Goal: Transaction & Acquisition: Purchase product/service

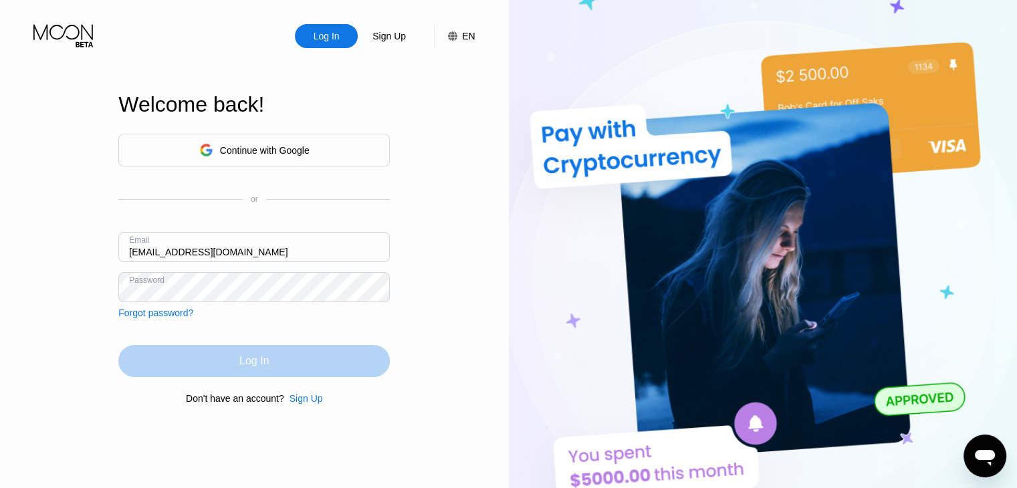
click at [244, 373] on div "Log In" at bounding box center [253, 361] width 271 height 32
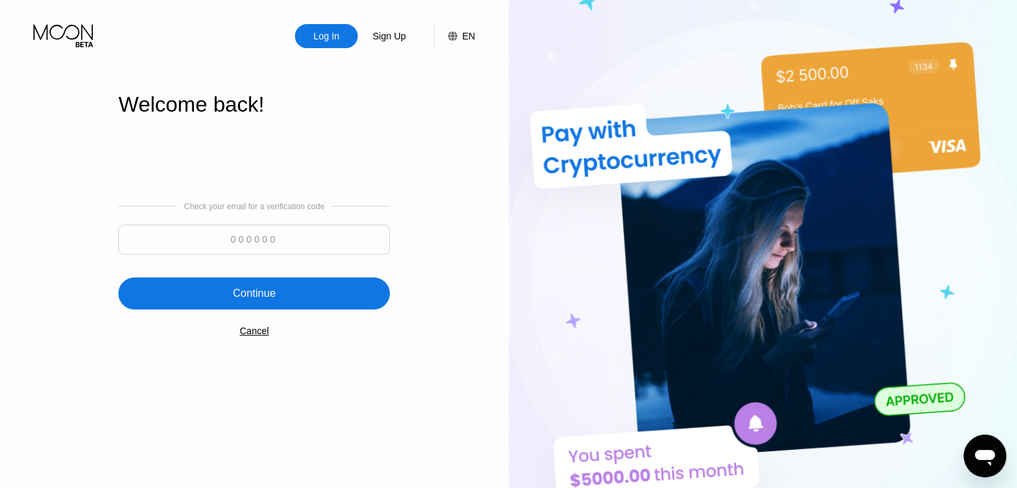
drag, startPoint x: 19, startPoint y: 207, endPoint x: 56, endPoint y: 180, distance: 45.5
click at [19, 207] on div "Log In Sign Up EN Language Select an item Save Welcome back! Check your email f…" at bounding box center [254, 268] width 509 height 537
click at [235, 233] on input at bounding box center [253, 240] width 271 height 30
paste input "760369"
type input "760369"
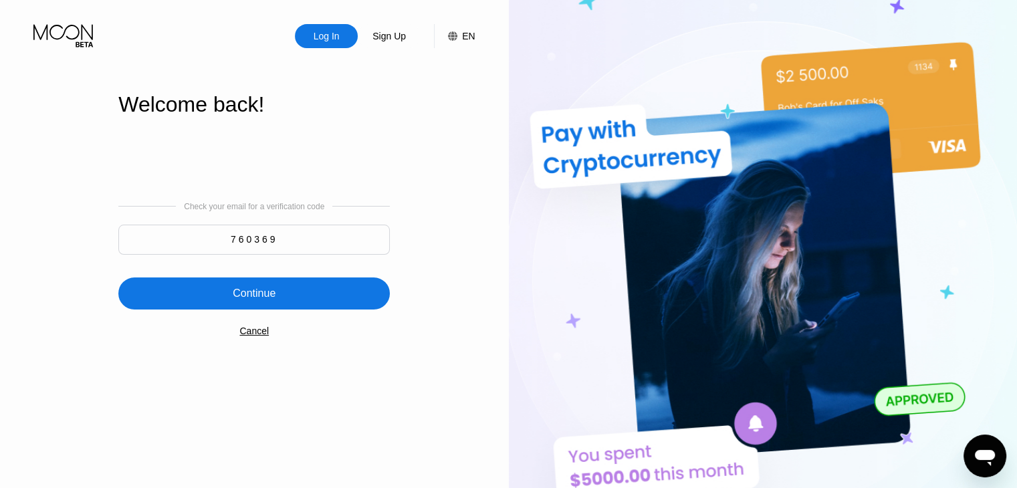
click at [251, 286] on div "Continue" at bounding box center [253, 293] width 271 height 32
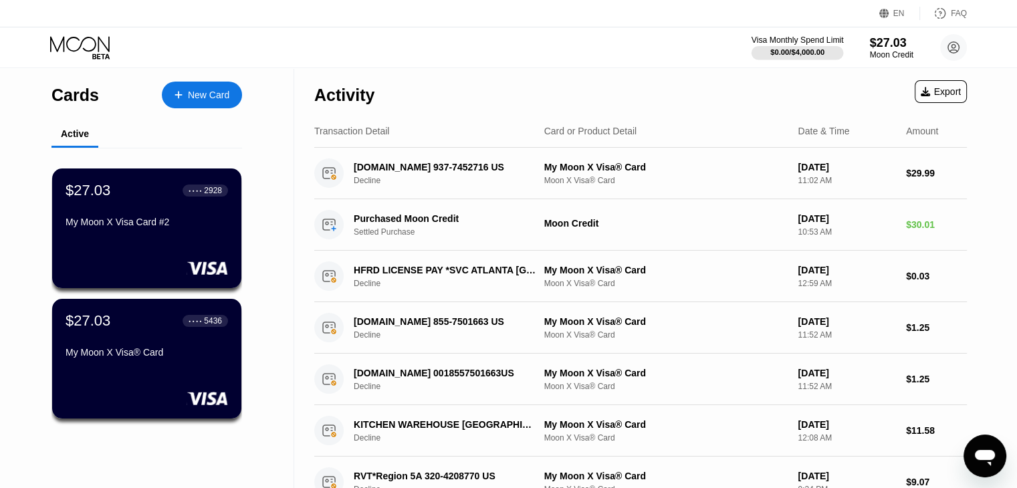
click at [799, 44] on div "Visa Monthly Spend Limit" at bounding box center [797, 39] width 92 height 9
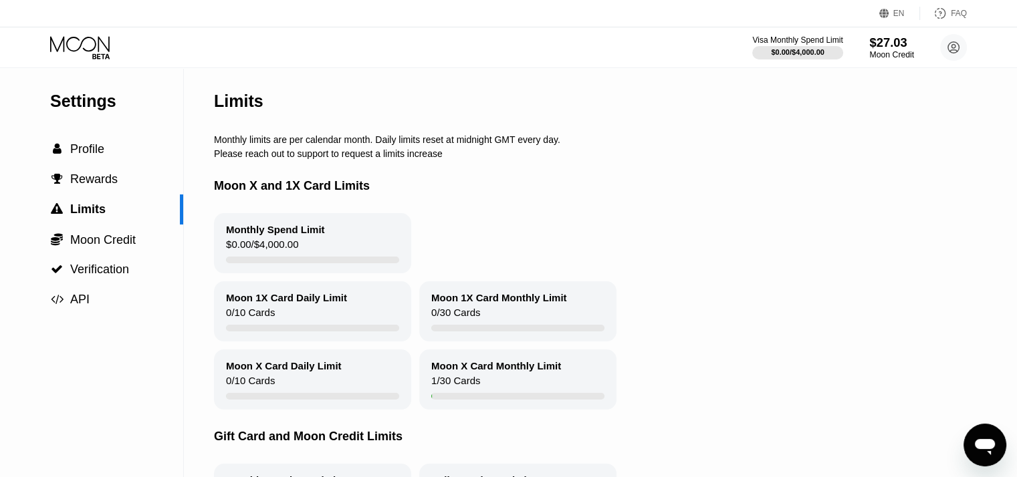
click at [884, 52] on div "Moon Credit" at bounding box center [891, 54] width 45 height 9
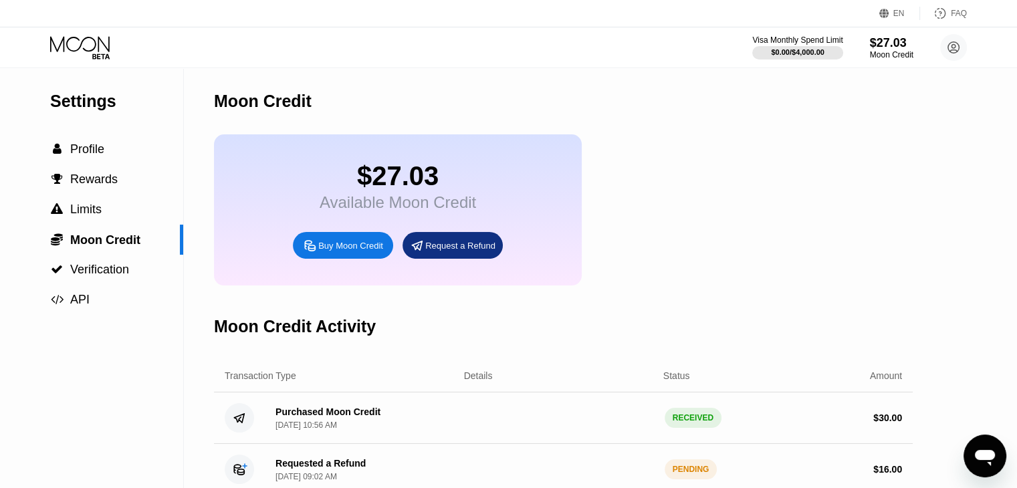
click at [344, 251] on div "Buy Moon Credit" at bounding box center [350, 245] width 65 height 11
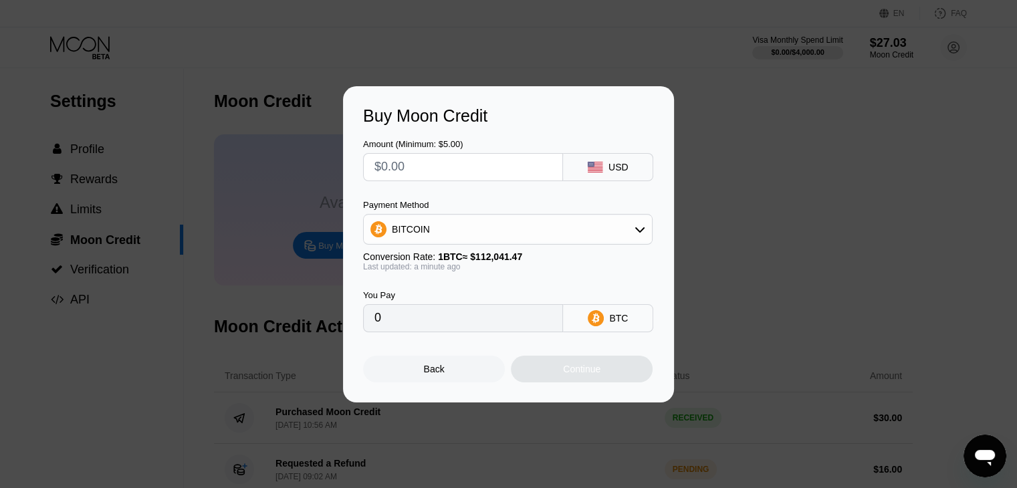
click at [441, 154] on input "text" at bounding box center [462, 167] width 177 height 27
type input "$10"
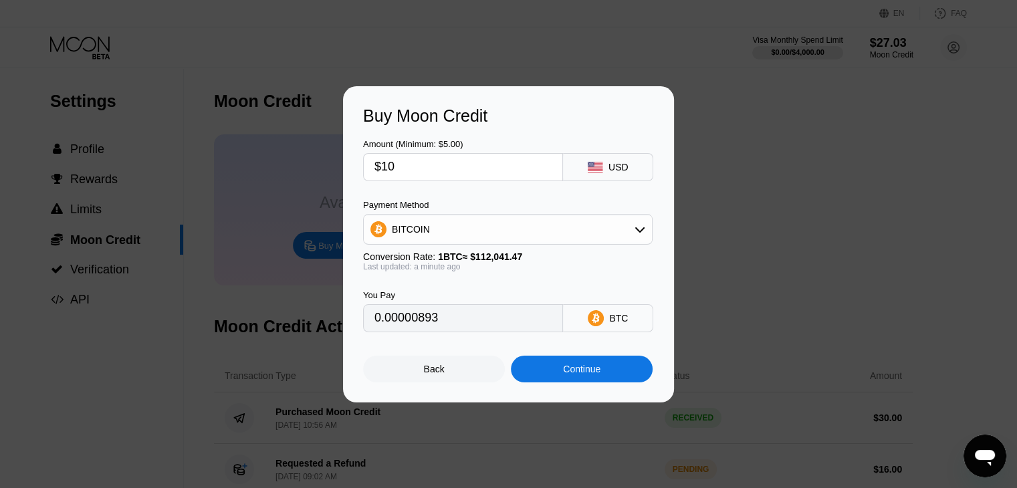
type input "0.00008926"
type input "$10"
click at [555, 373] on div "Continue" at bounding box center [582, 369] width 142 height 27
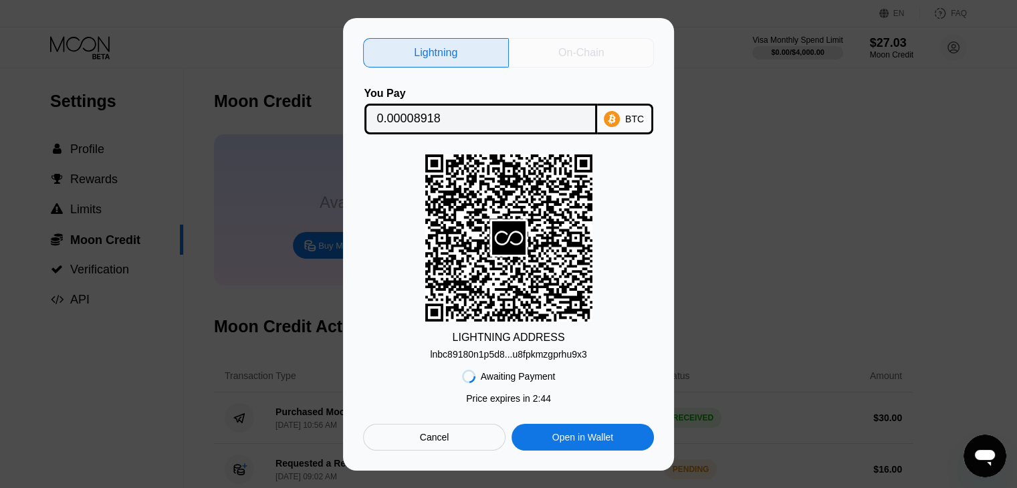
click at [568, 54] on div "On-Chain" at bounding box center [580, 52] width 45 height 13
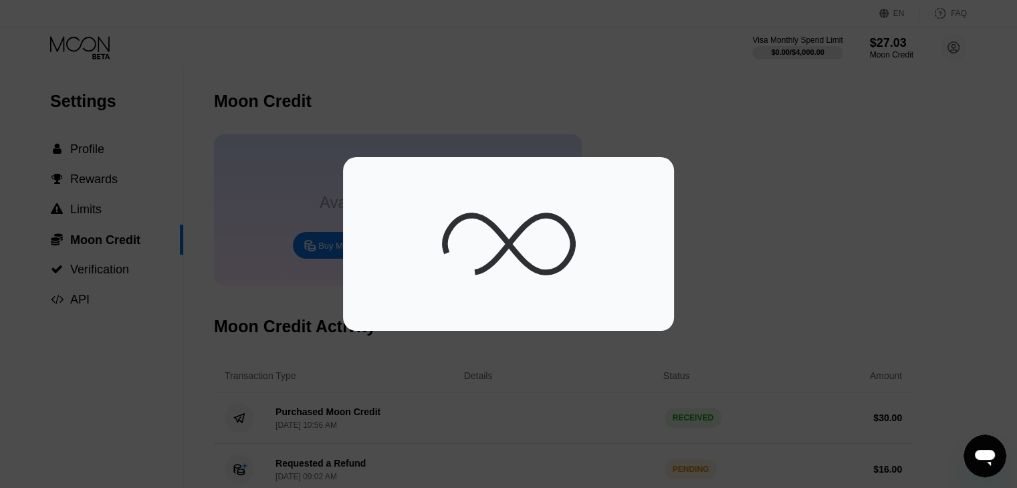
click at [748, 199] on div at bounding box center [508, 244] width 1017 height 174
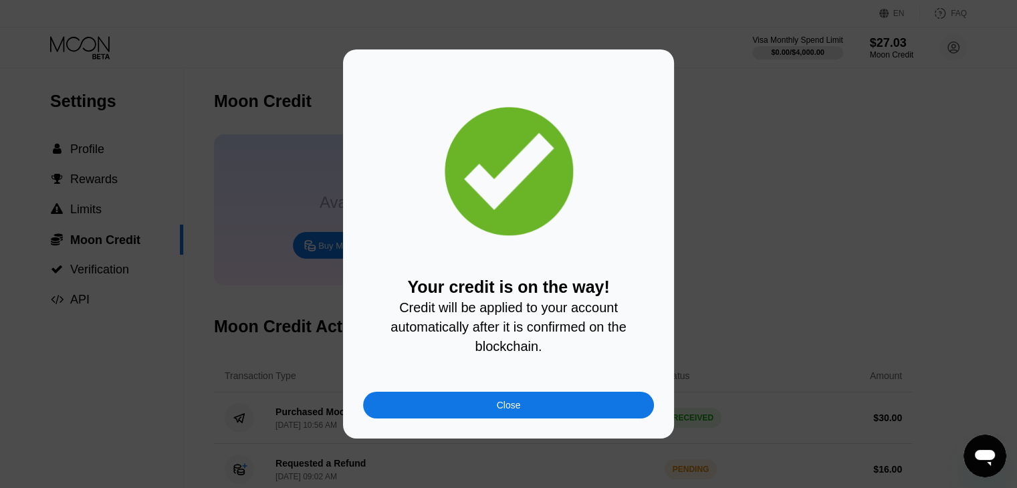
click at [498, 418] on div "Close" at bounding box center [508, 405] width 291 height 27
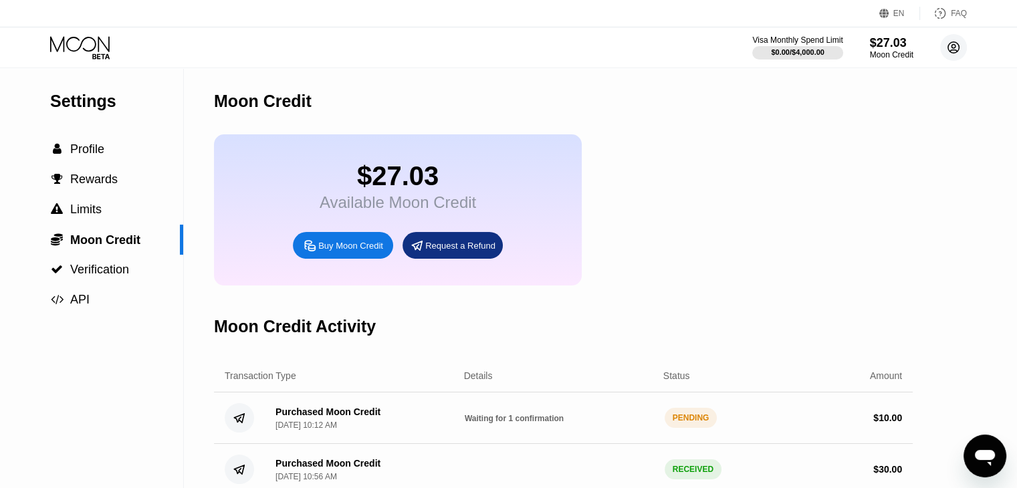
click at [958, 51] on circle at bounding box center [953, 47] width 27 height 27
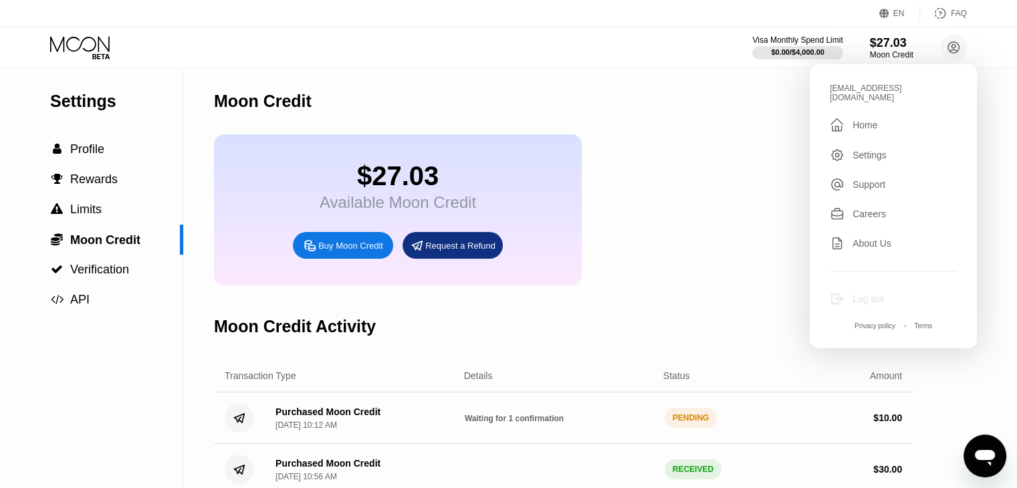
click at [866, 293] on div "Log out" at bounding box center [867, 298] width 31 height 11
